Goal: Information Seeking & Learning: Learn about a topic

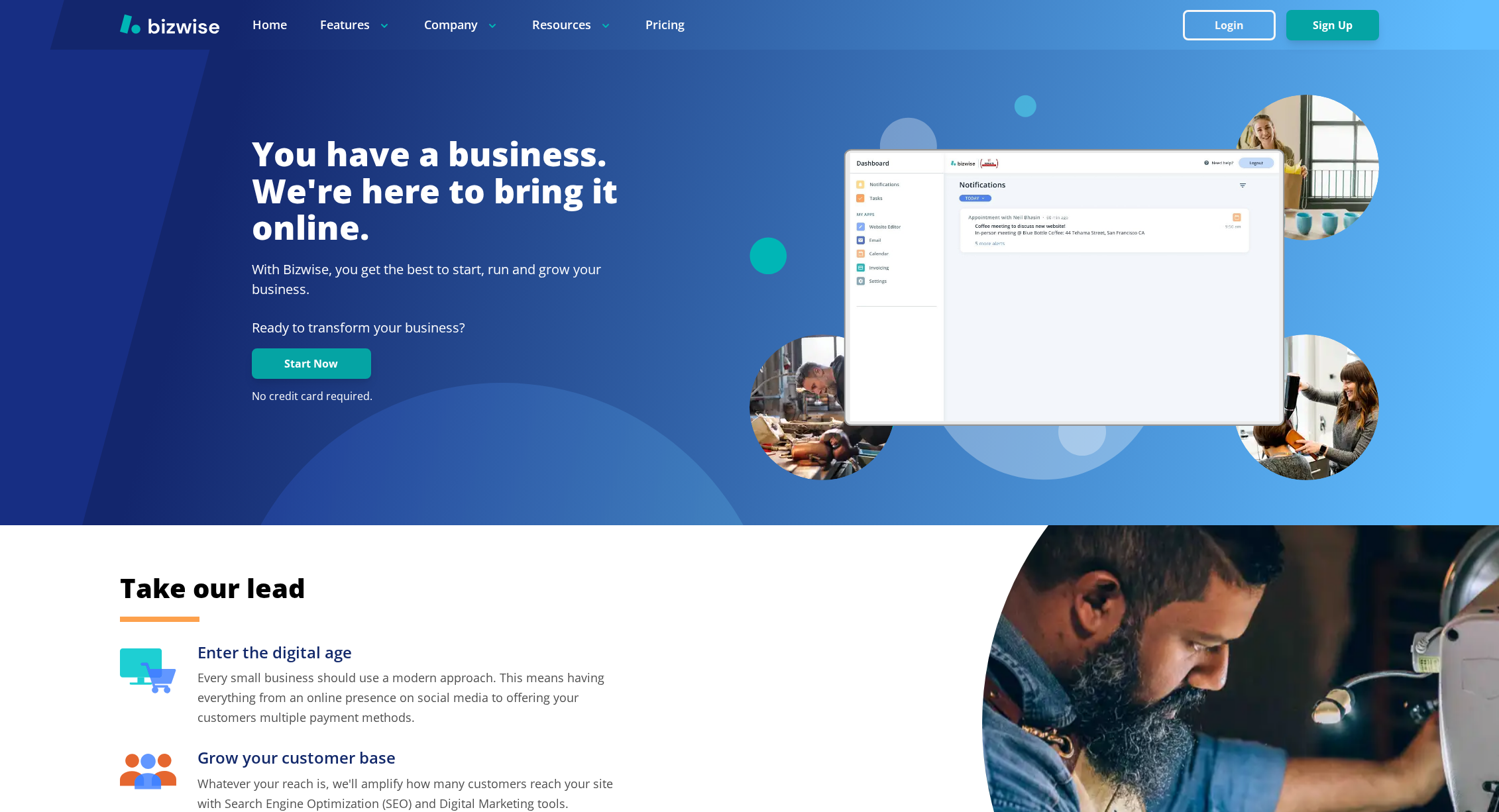
scroll to position [243, 0]
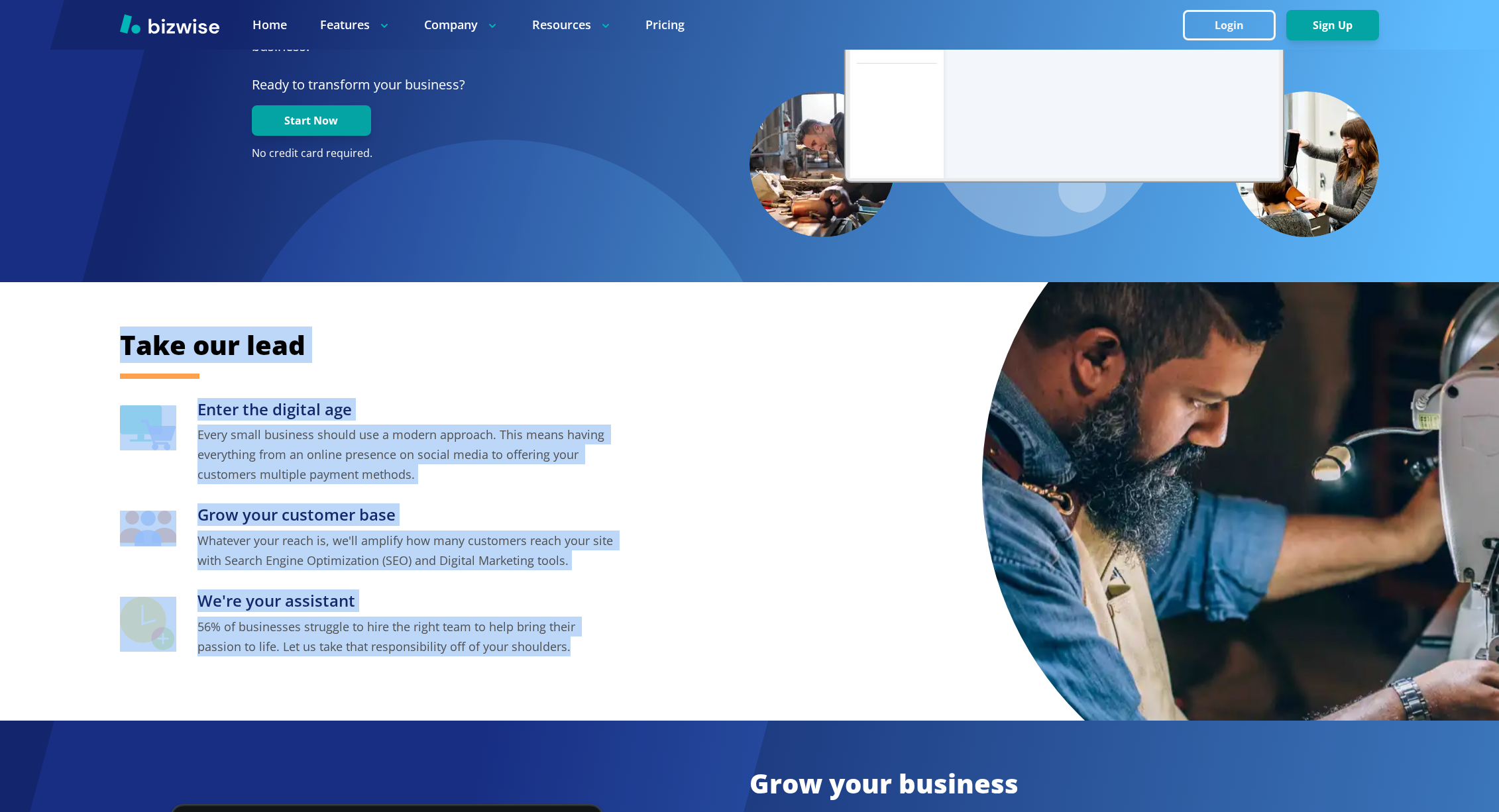
drag, startPoint x: 784, startPoint y: 293, endPoint x: 800, endPoint y: 710, distance: 417.3
click at [800, 710] on div "Take our lead Enter the digital age Every small business should use a modern ap…" at bounding box center [749, 502] width 1499 height 439
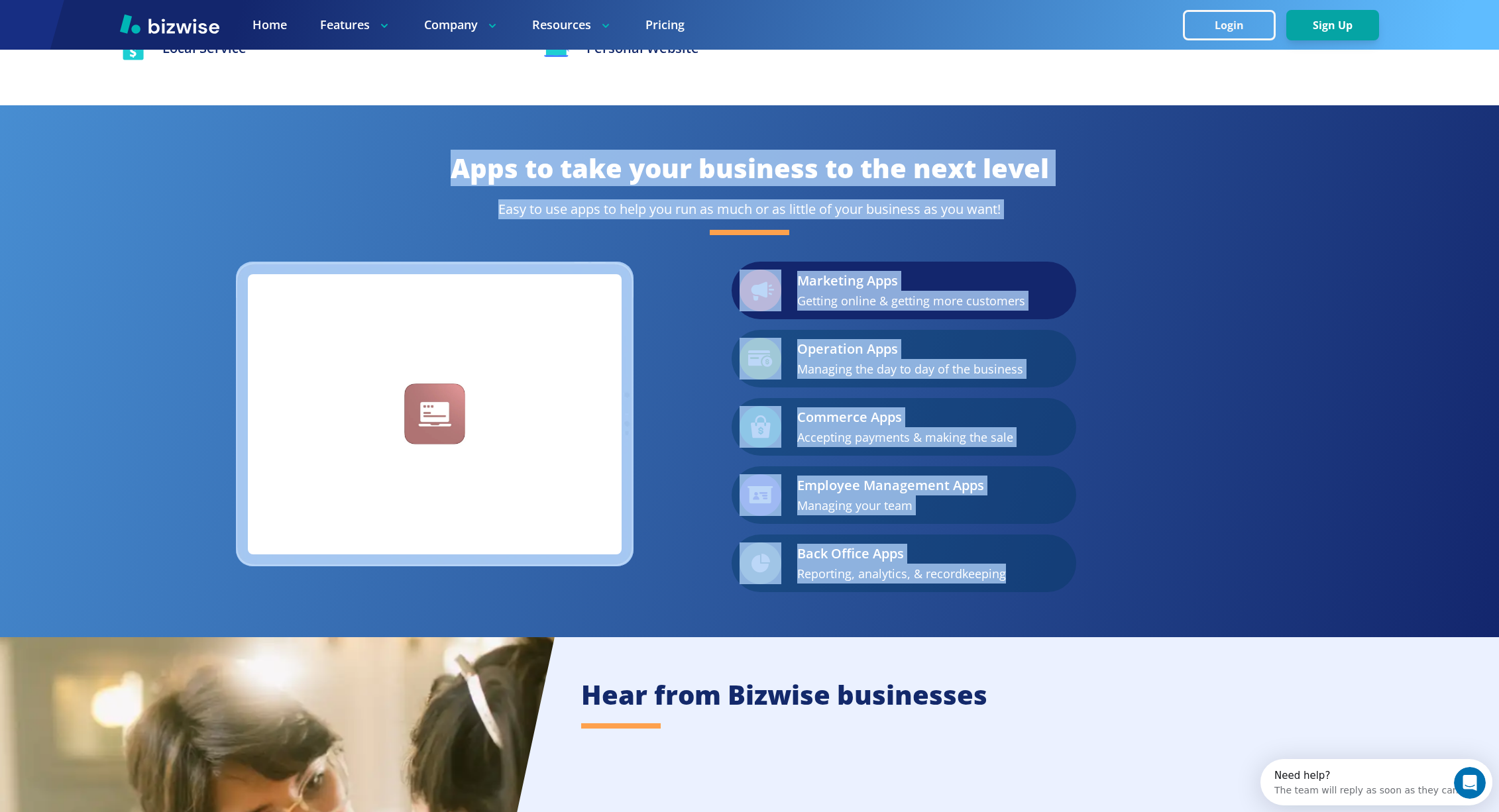
scroll to position [0, 0]
drag, startPoint x: 971, startPoint y: 301, endPoint x: 1191, endPoint y: 673, distance: 432.2
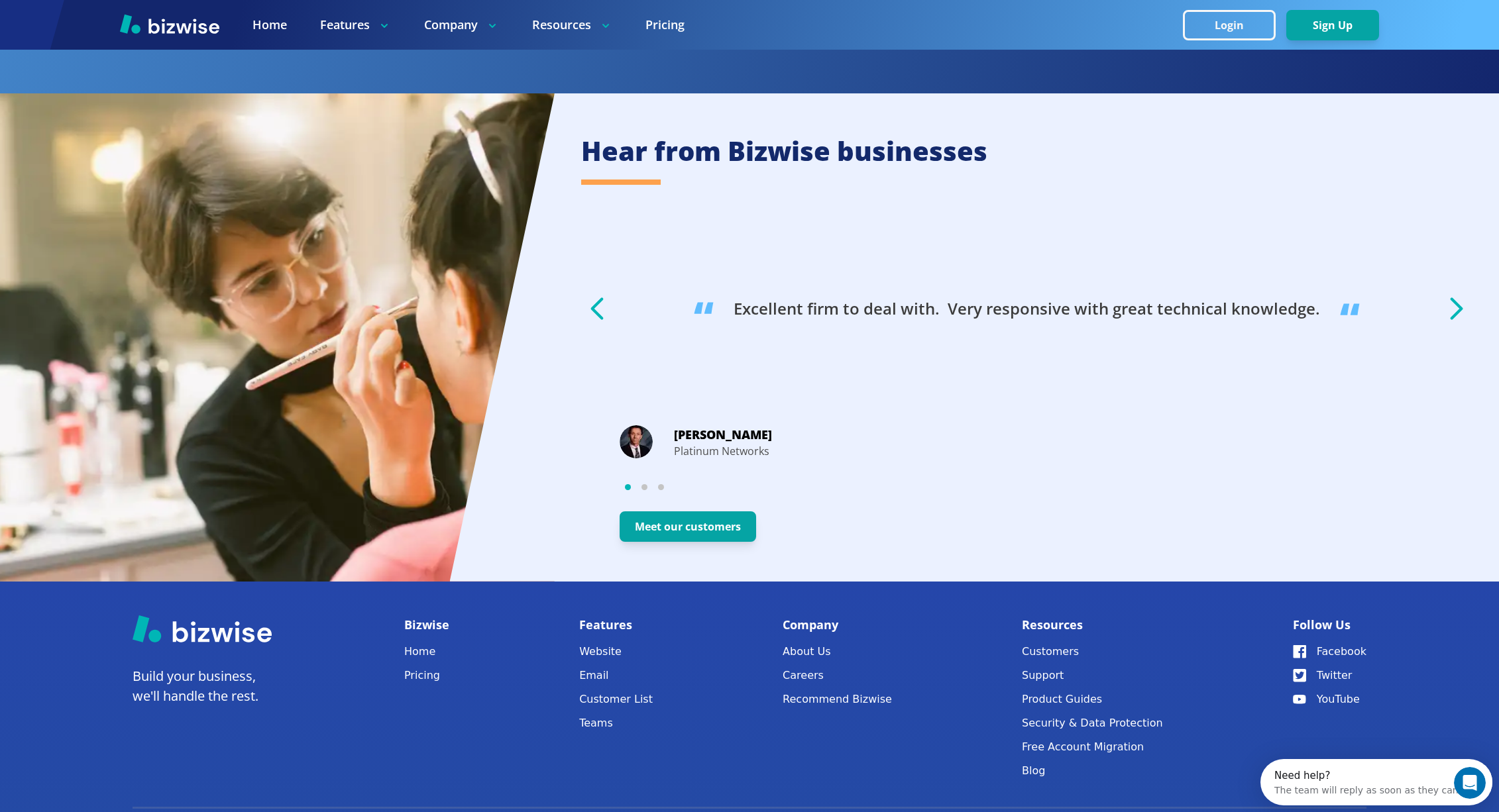
scroll to position [2385, 0]
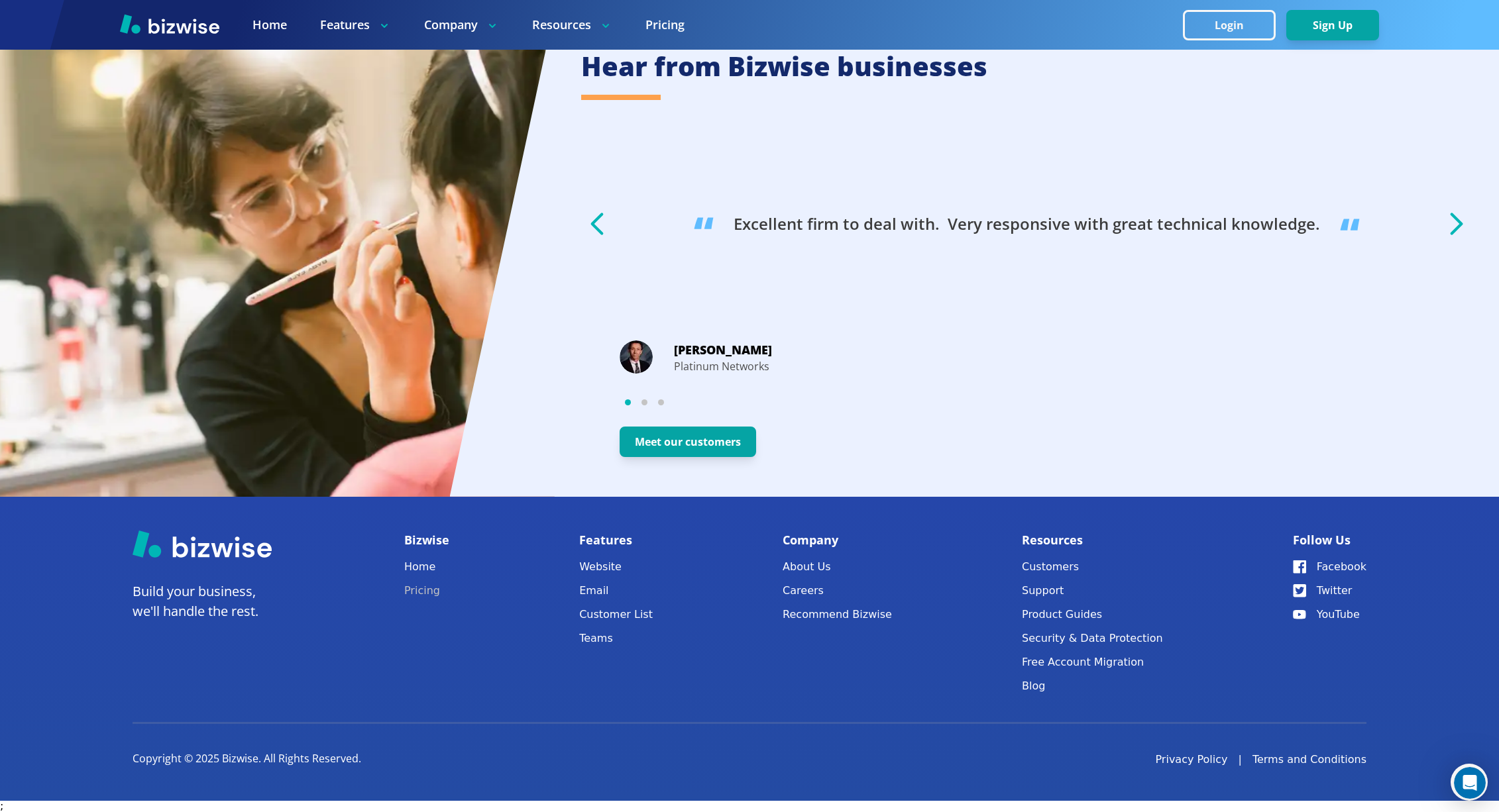
click at [415, 587] on link "Pricing" at bounding box center [427, 590] width 45 height 19
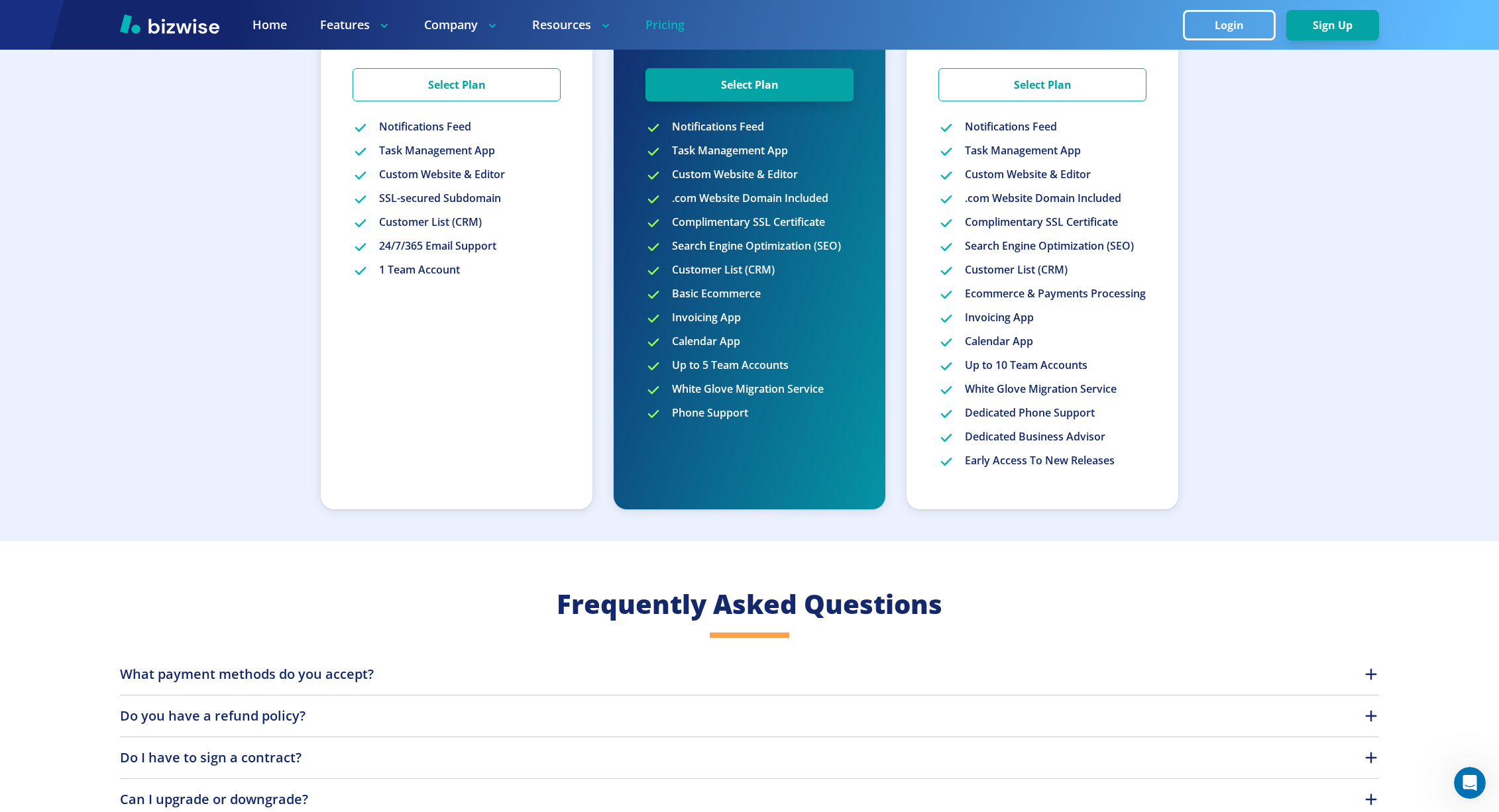
scroll to position [617, 0]
